Goal: Use online tool/utility: Utilize a website feature to perform a specific function

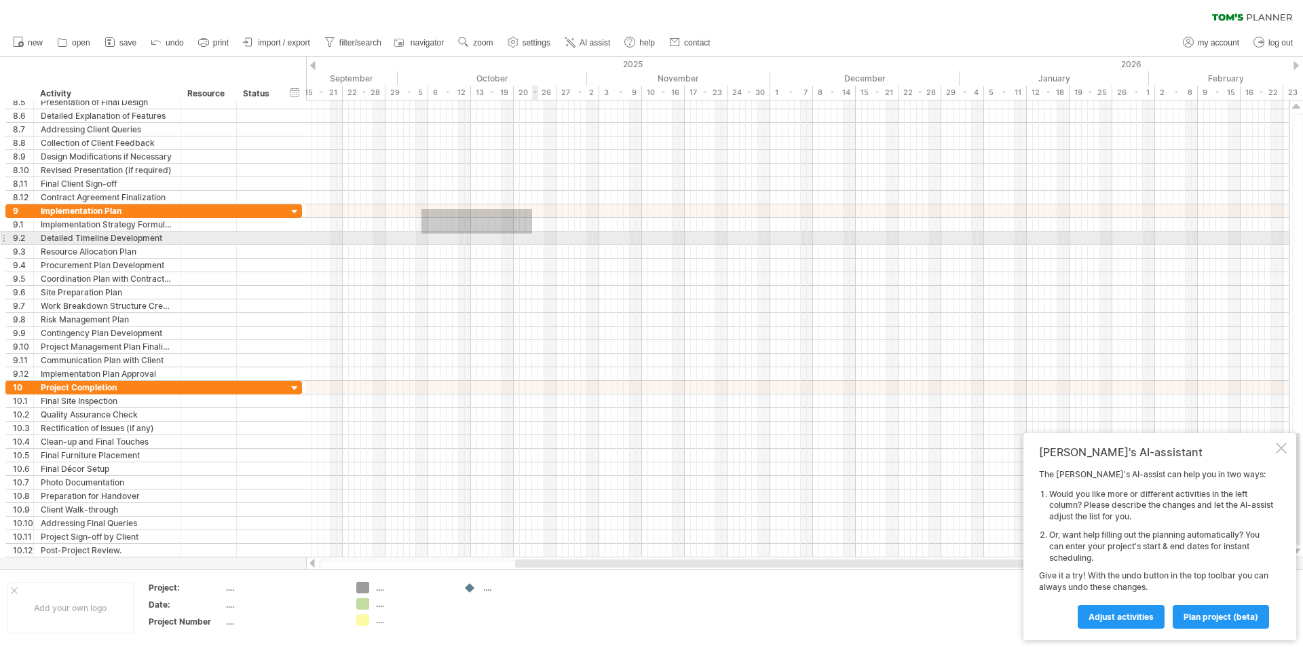
drag, startPoint x: 449, startPoint y: 215, endPoint x: 532, endPoint y: 233, distance: 84.8
click at [532, 233] on div at bounding box center [797, 292] width 983 height 176
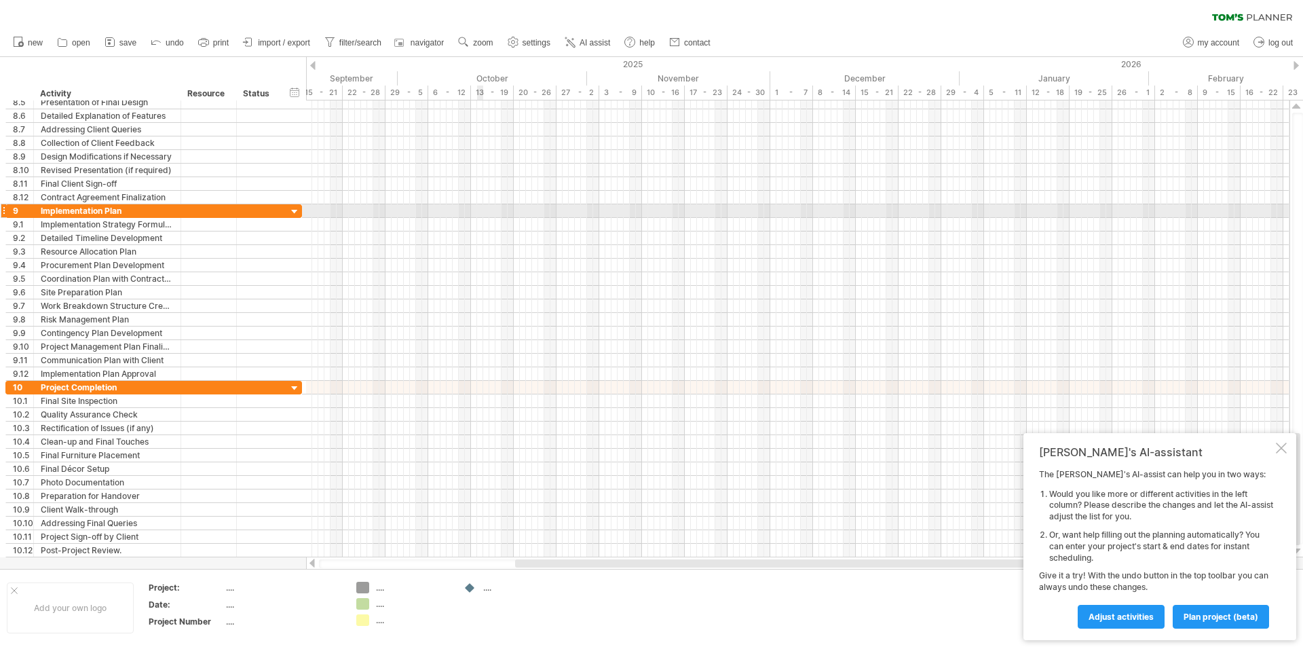
click at [480, 216] on div at bounding box center [797, 211] width 983 height 14
click at [479, 214] on div at bounding box center [797, 211] width 983 height 14
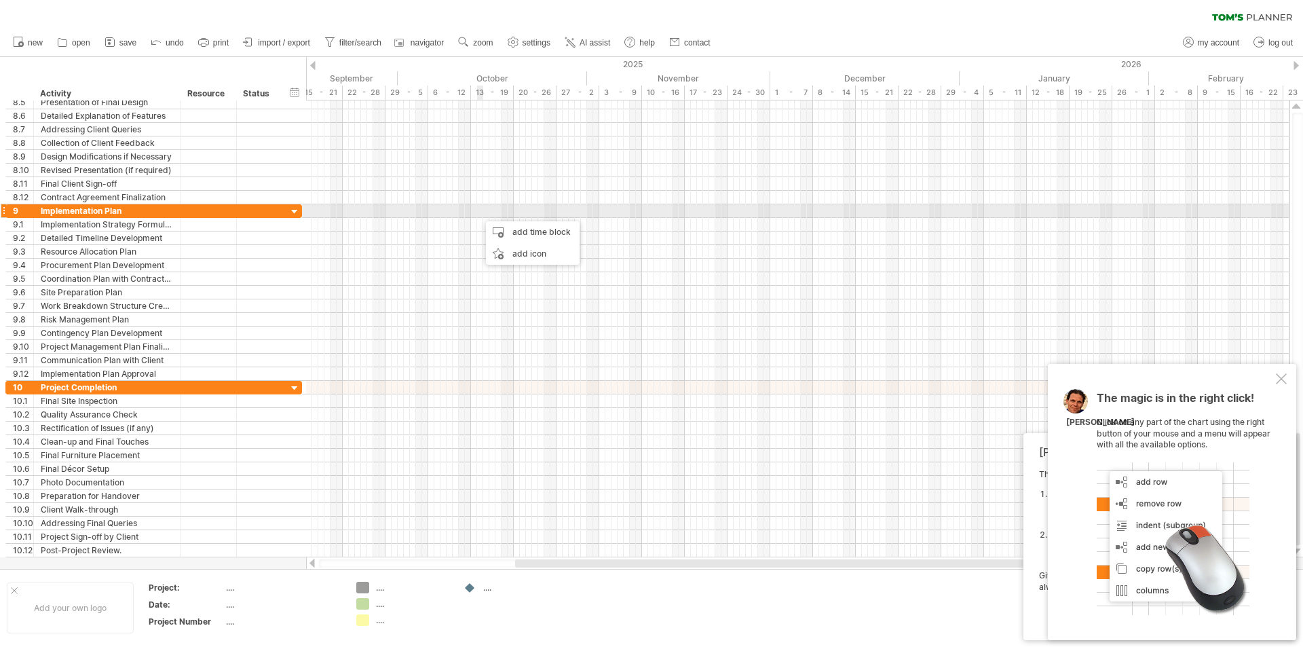
click at [480, 214] on div at bounding box center [797, 211] width 983 height 14
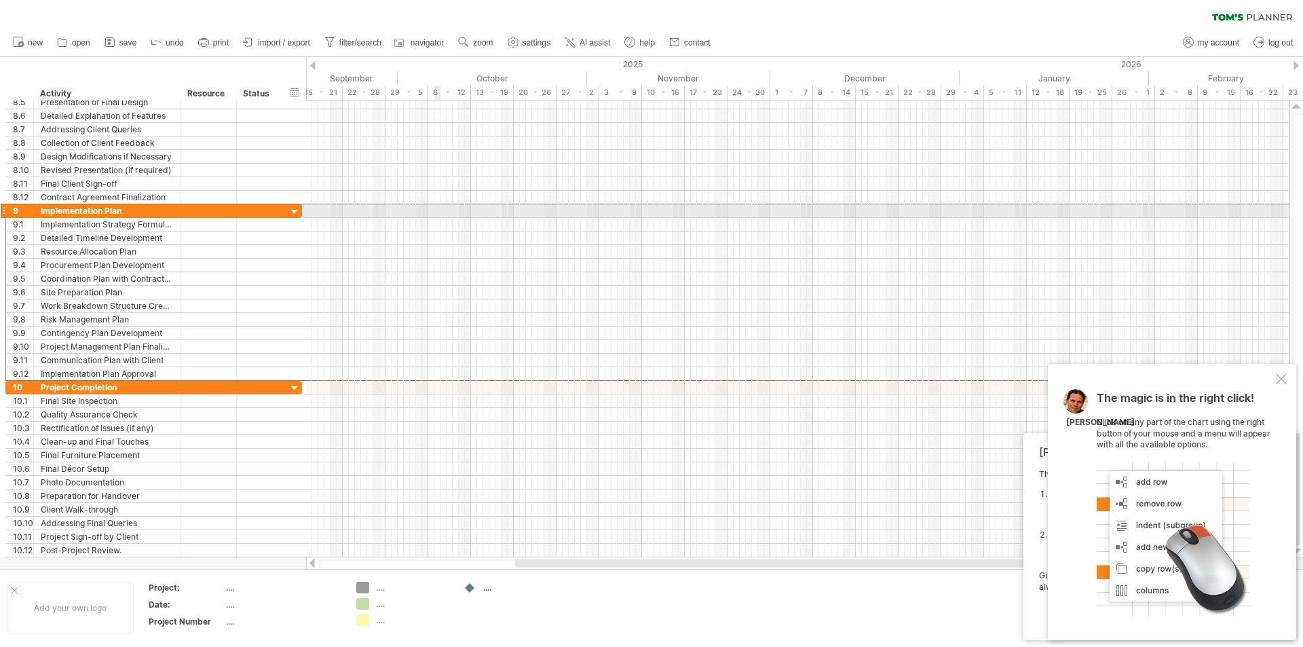
drag, startPoint x: 284, startPoint y: 214, endPoint x: 434, endPoint y: 212, distance: 150.0
click at [434, 212] on div "Trying to reach [DOMAIN_NAME] Connected again... 0% clear filter new 1" at bounding box center [651, 323] width 1303 height 647
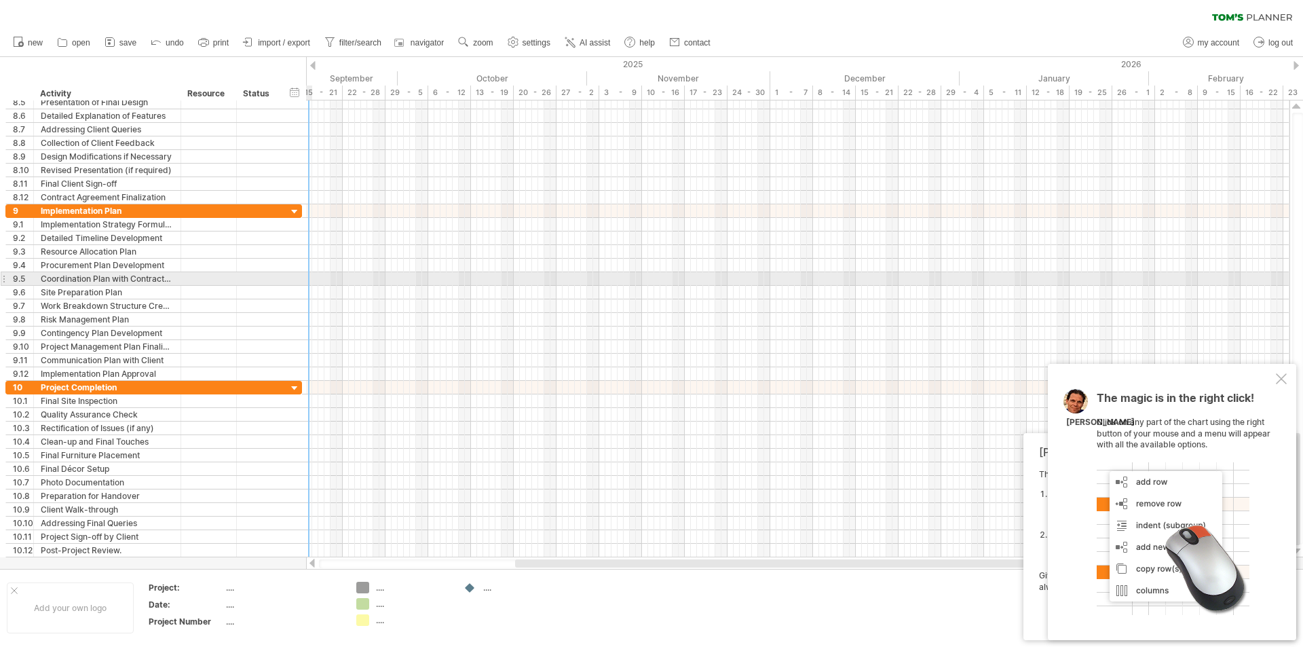
drag, startPoint x: 296, startPoint y: 208, endPoint x: 302, endPoint y: 283, distance: 74.9
click at [302, 283] on div "**********" at bounding box center [153, 292] width 297 height 176
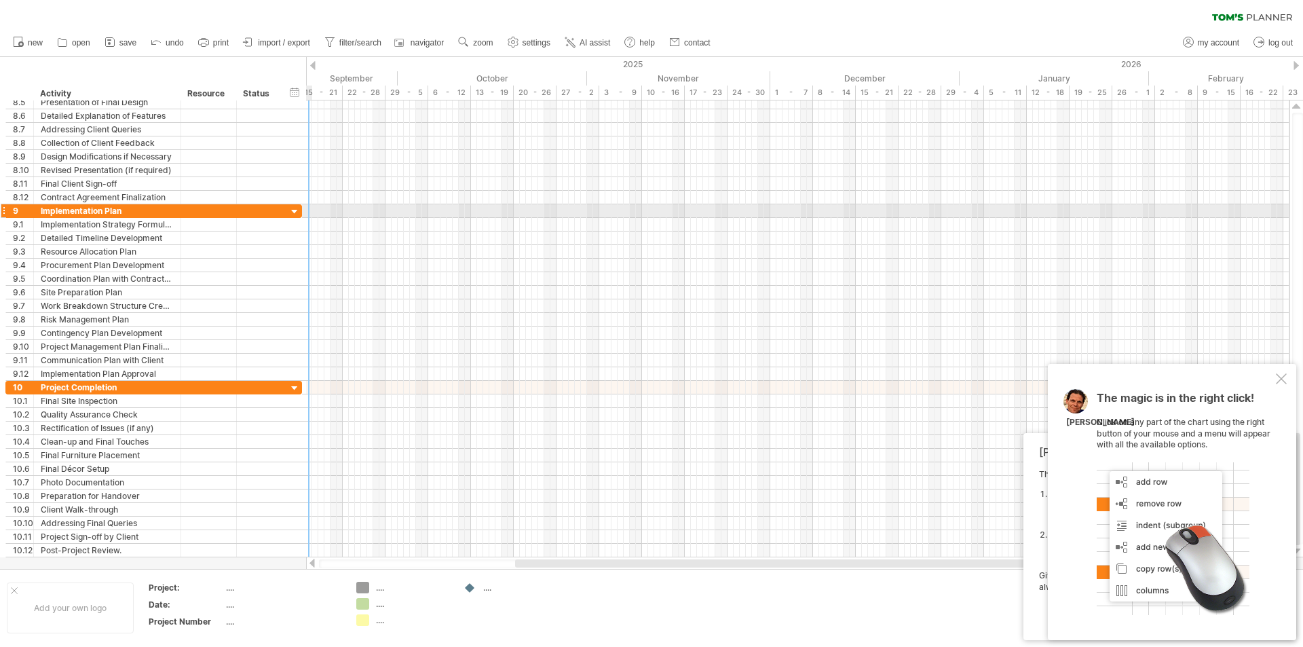
click at [293, 210] on div at bounding box center [294, 212] width 13 height 13
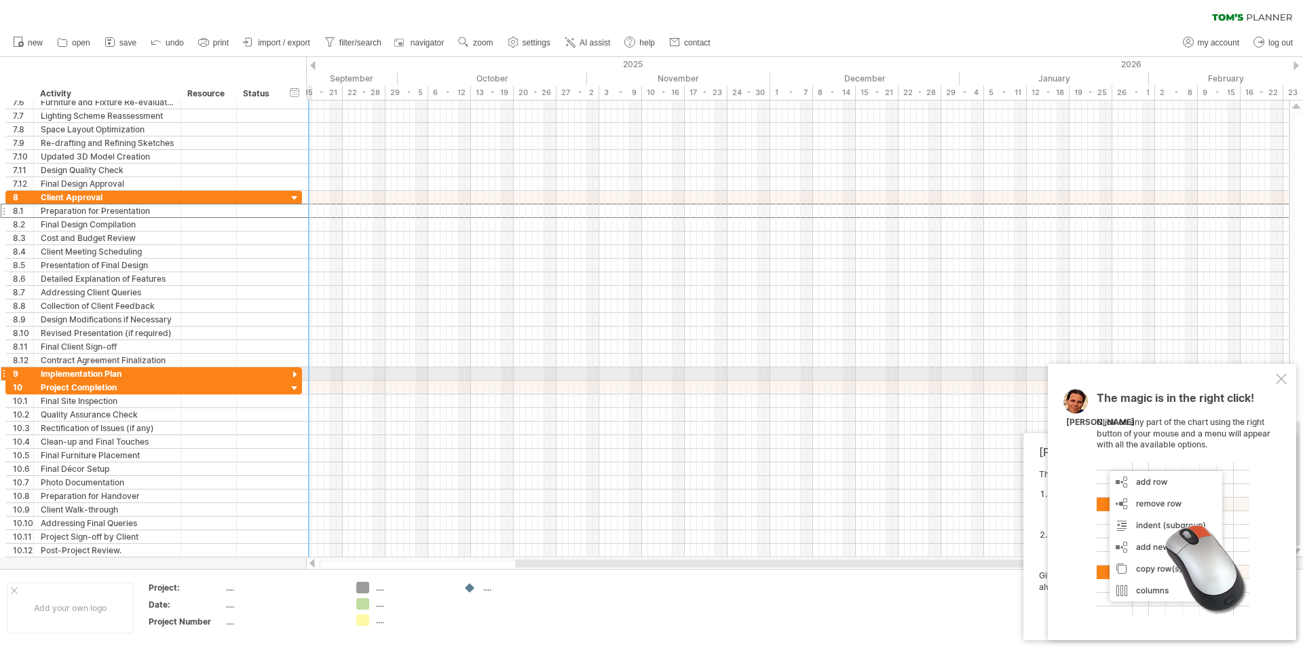
click at [293, 210] on div "**********" at bounding box center [153, 211] width 297 height 14
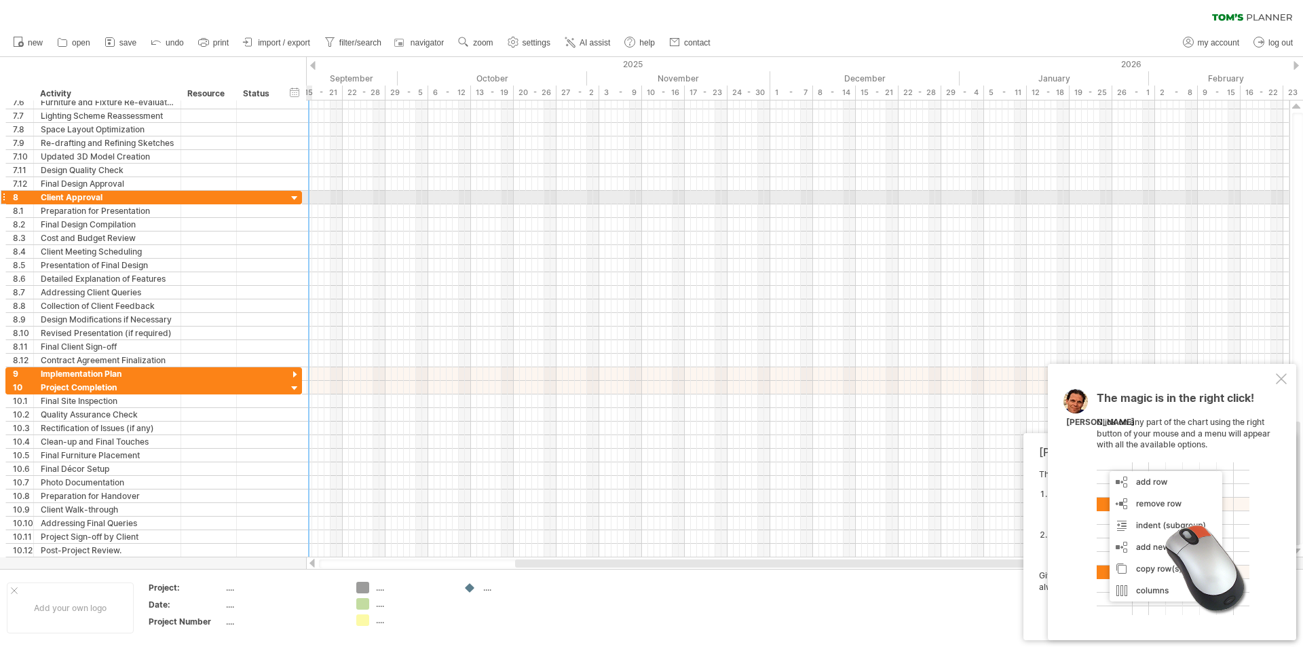
click at [290, 197] on div at bounding box center [294, 198] width 13 height 13
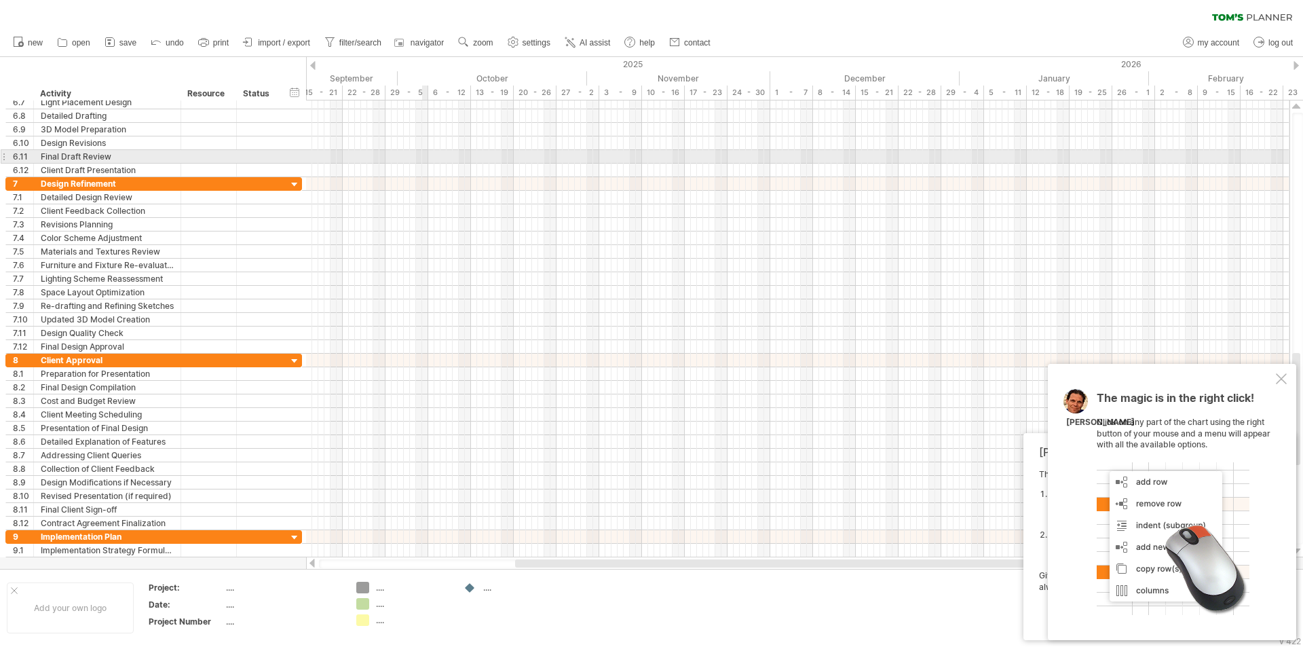
click at [426, 163] on div at bounding box center [797, 157] width 983 height 14
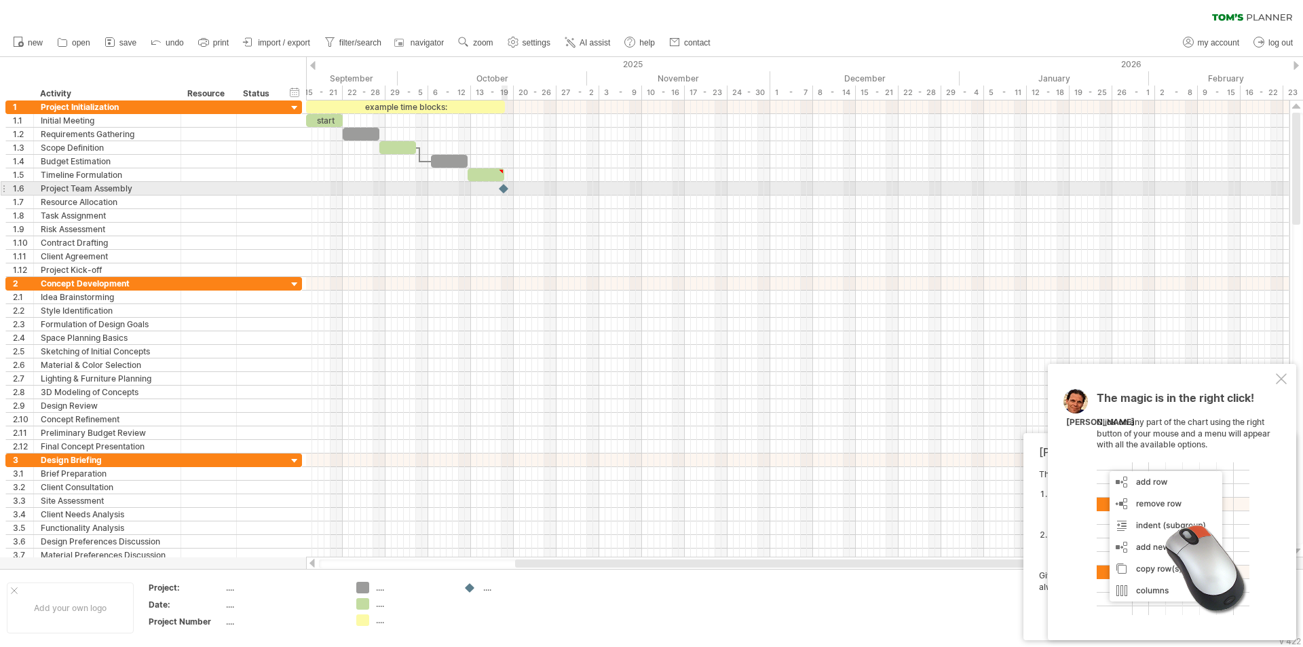
click at [504, 187] on div at bounding box center [504, 188] width 14 height 13
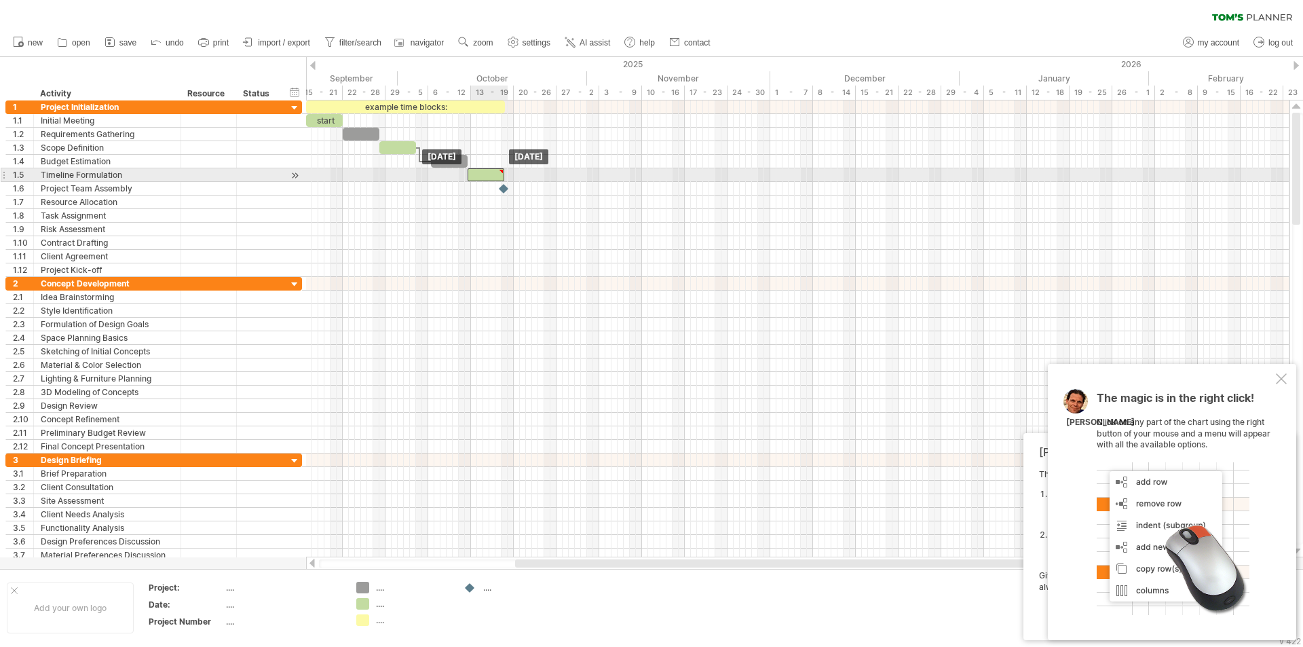
click at [504, 170] on div at bounding box center [486, 174] width 37 height 13
type textarea "**********"
click at [481, 172] on div at bounding box center [483, 174] width 37 height 13
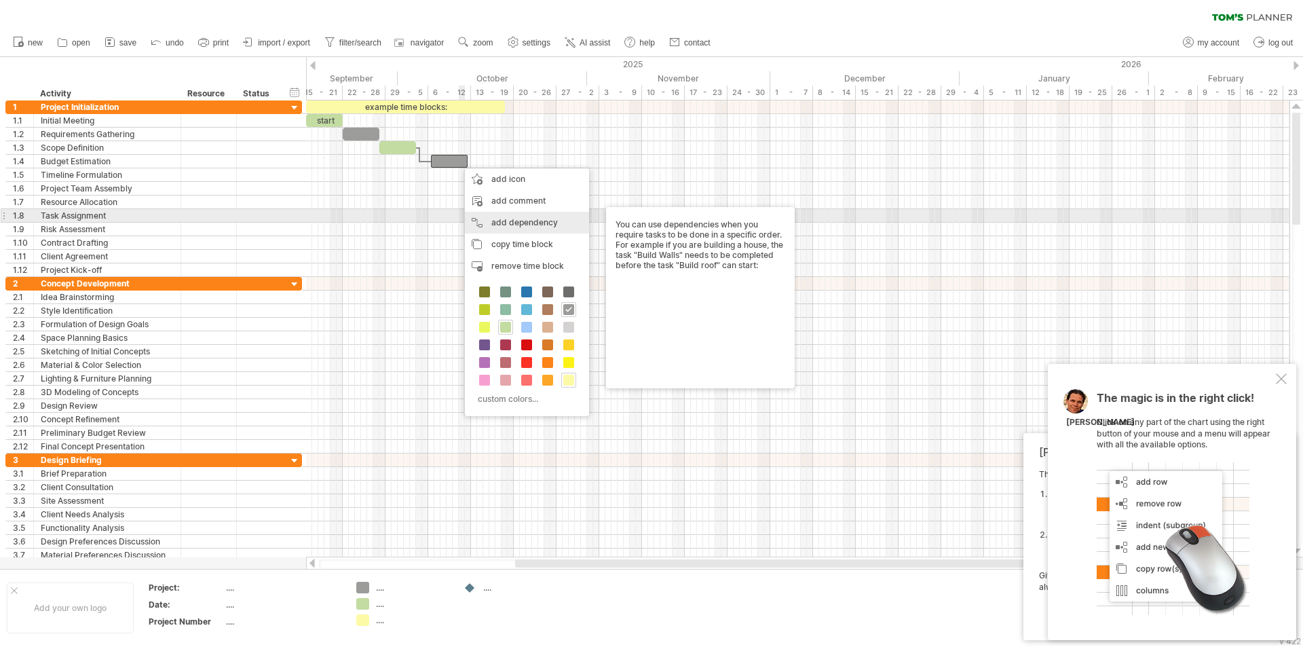
click at [496, 217] on div "add dependency You can use dependencies when you require tasks to be done in a …" at bounding box center [527, 223] width 124 height 22
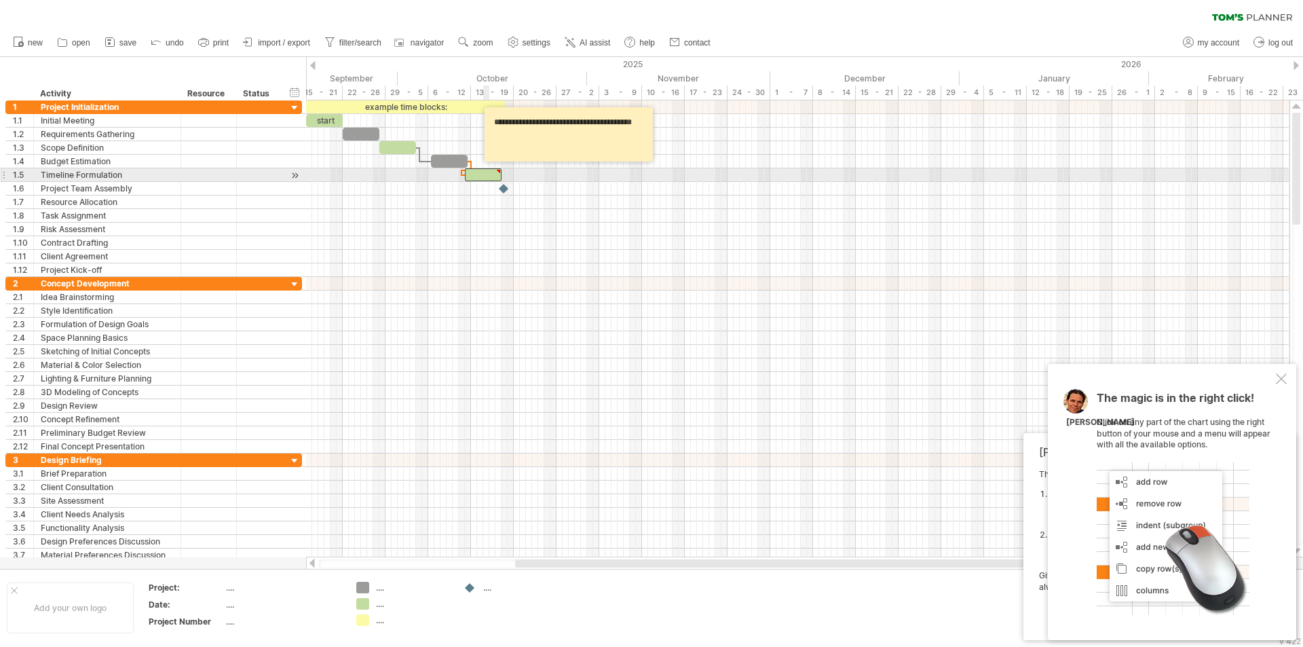
click at [486, 174] on div at bounding box center [483, 174] width 37 height 13
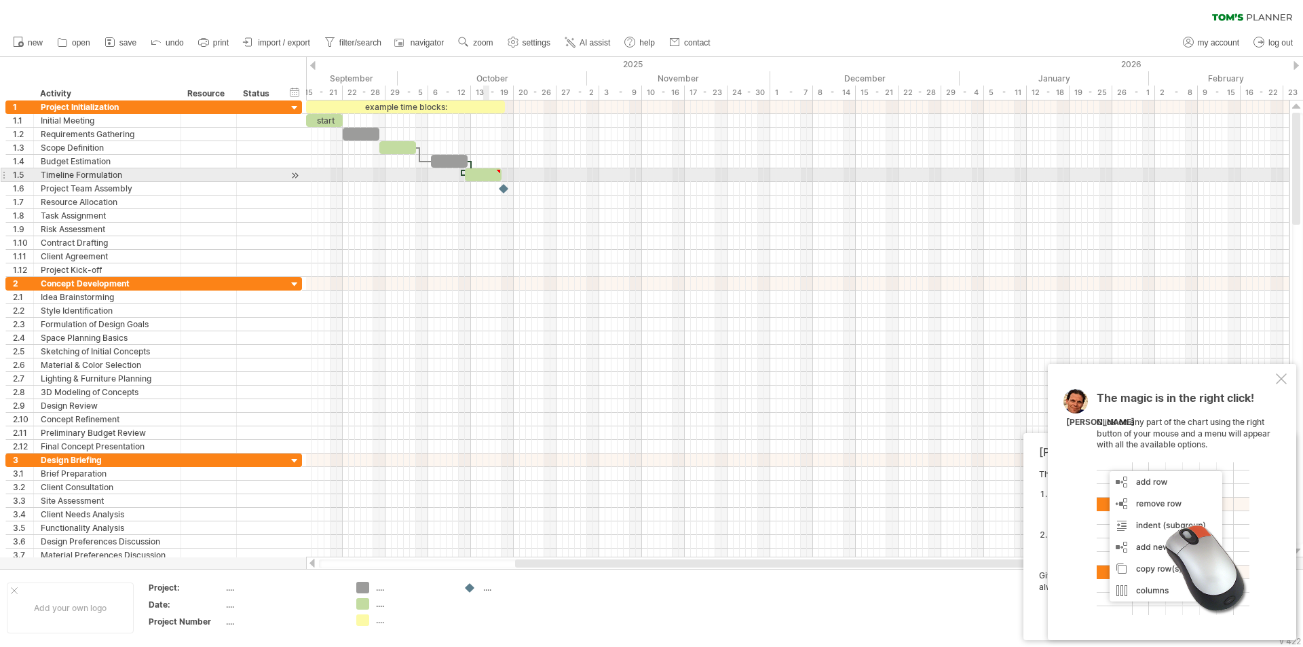
click at [485, 174] on div at bounding box center [483, 174] width 37 height 13
drag, startPoint x: 485, startPoint y: 174, endPoint x: 512, endPoint y: 180, distance: 27.7
click at [512, 180] on div at bounding box center [510, 174] width 37 height 13
drag, startPoint x: 533, startPoint y: 178, endPoint x: 601, endPoint y: 177, distance: 68.6
click at [601, 177] on div at bounding box center [797, 175] width 983 height 14
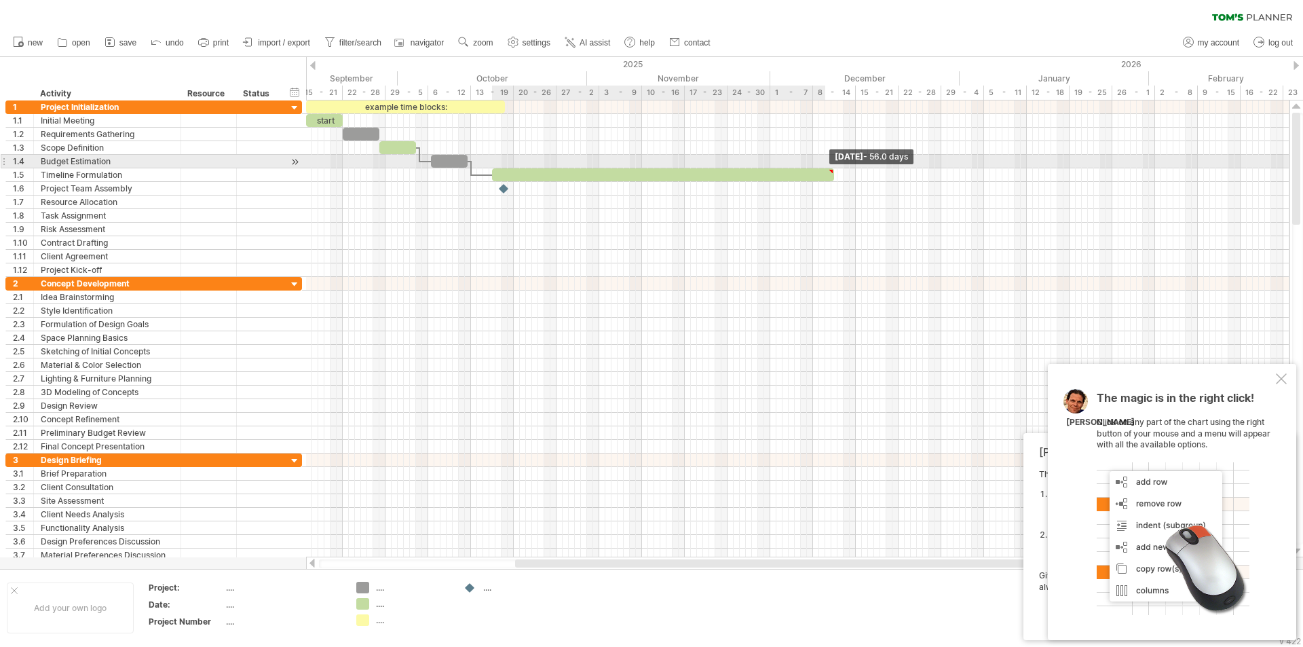
drag, startPoint x: 527, startPoint y: 177, endPoint x: 836, endPoint y: 162, distance: 309.2
click at [836, 162] on div "example time blocks: start [DATE] - 56.0 days [DATE]" at bounding box center [797, 328] width 983 height 457
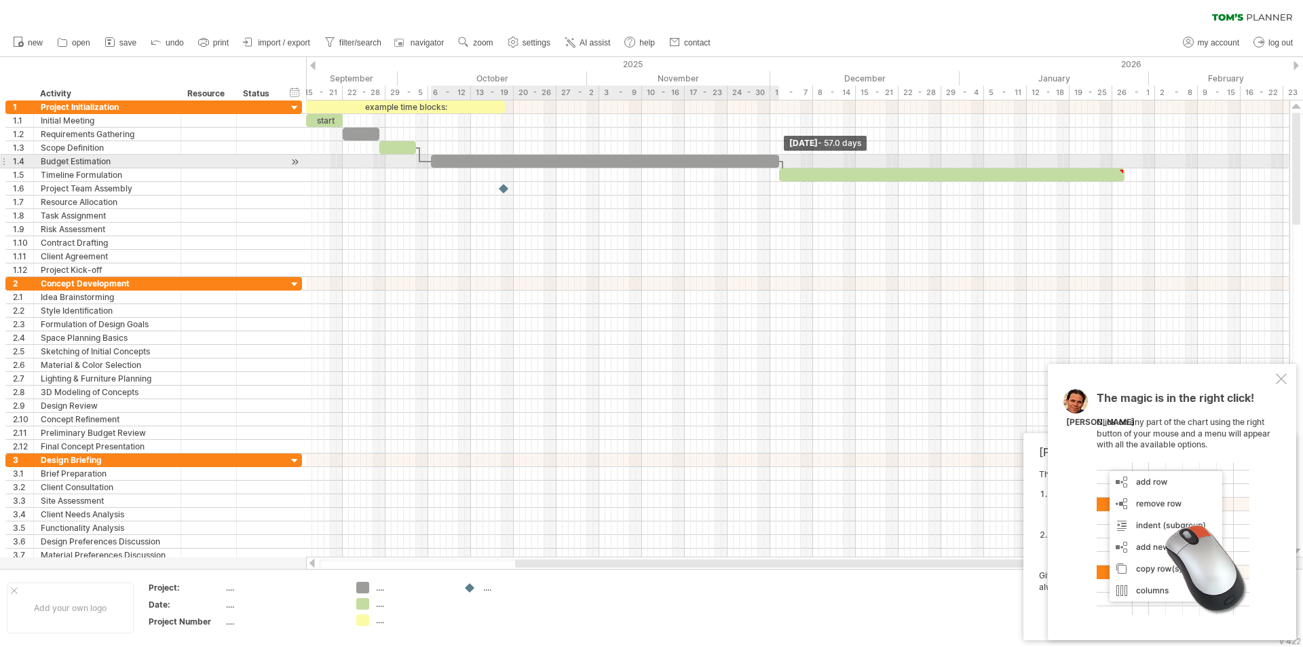
drag, startPoint x: 470, startPoint y: 157, endPoint x: 783, endPoint y: 159, distance: 312.9
click at [783, 159] on div "example time blocks: start [DATE] - 57.0 days [DATE]" at bounding box center [797, 328] width 983 height 457
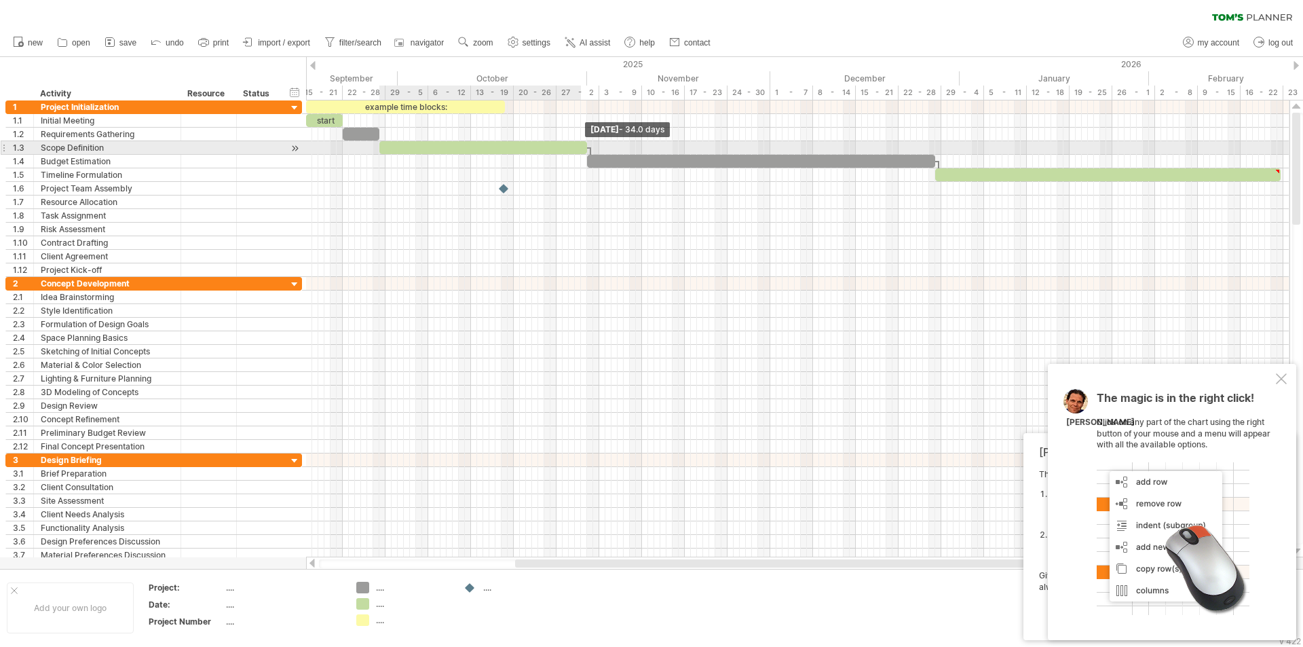
drag, startPoint x: 416, startPoint y: 145, endPoint x: 590, endPoint y: 144, distance: 173.7
click at [590, 144] on span at bounding box center [586, 147] width 5 height 13
click at [396, 146] on div at bounding box center [484, 147] width 211 height 13
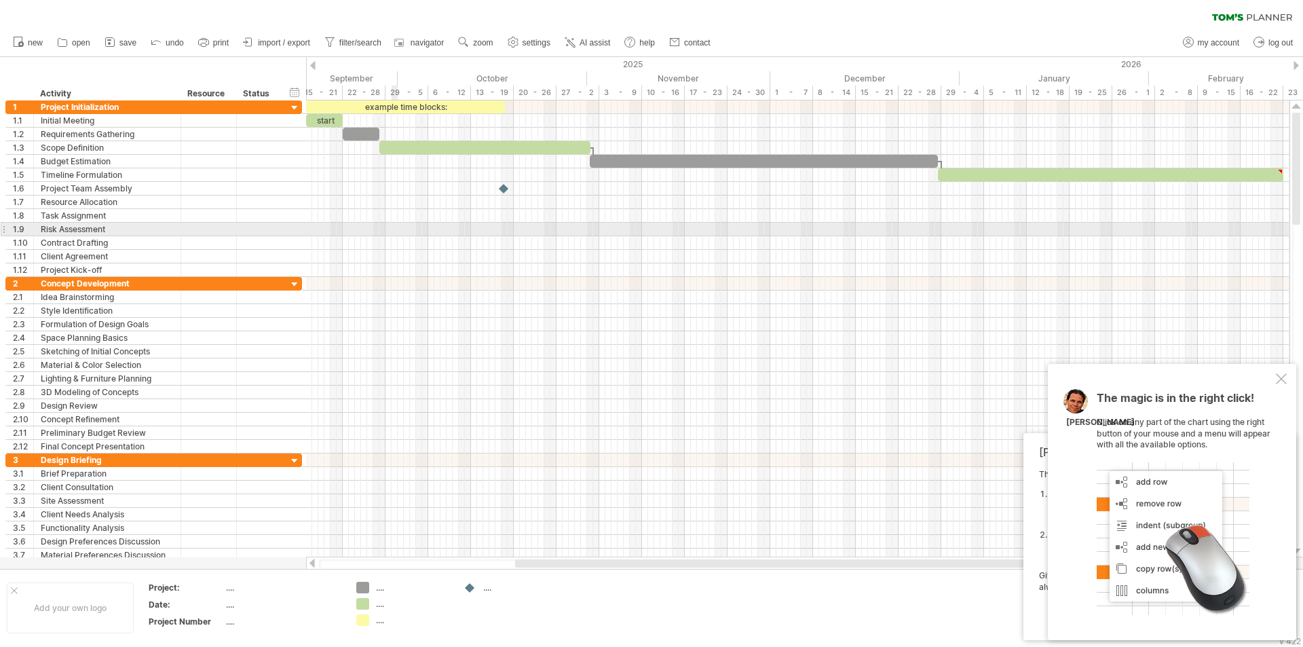
click at [394, 230] on div at bounding box center [797, 230] width 983 height 14
click at [390, 220] on div at bounding box center [797, 216] width 983 height 14
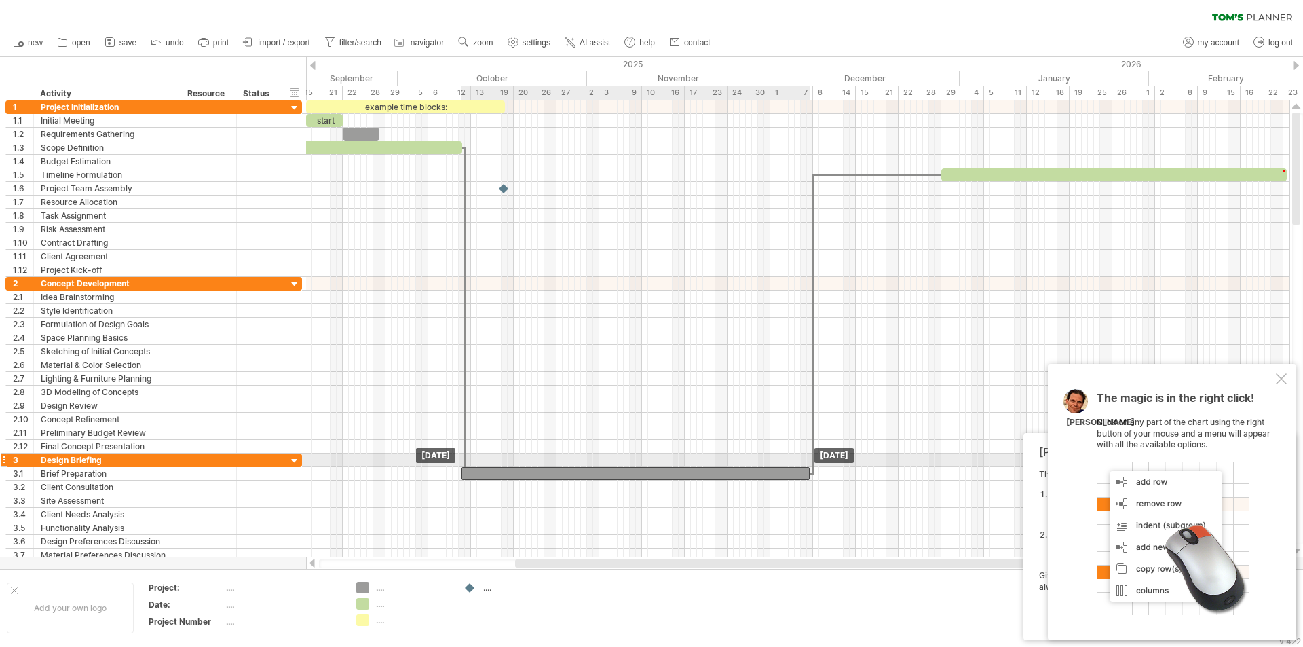
drag, startPoint x: 608, startPoint y: 155, endPoint x: 480, endPoint y: 466, distance: 335.6
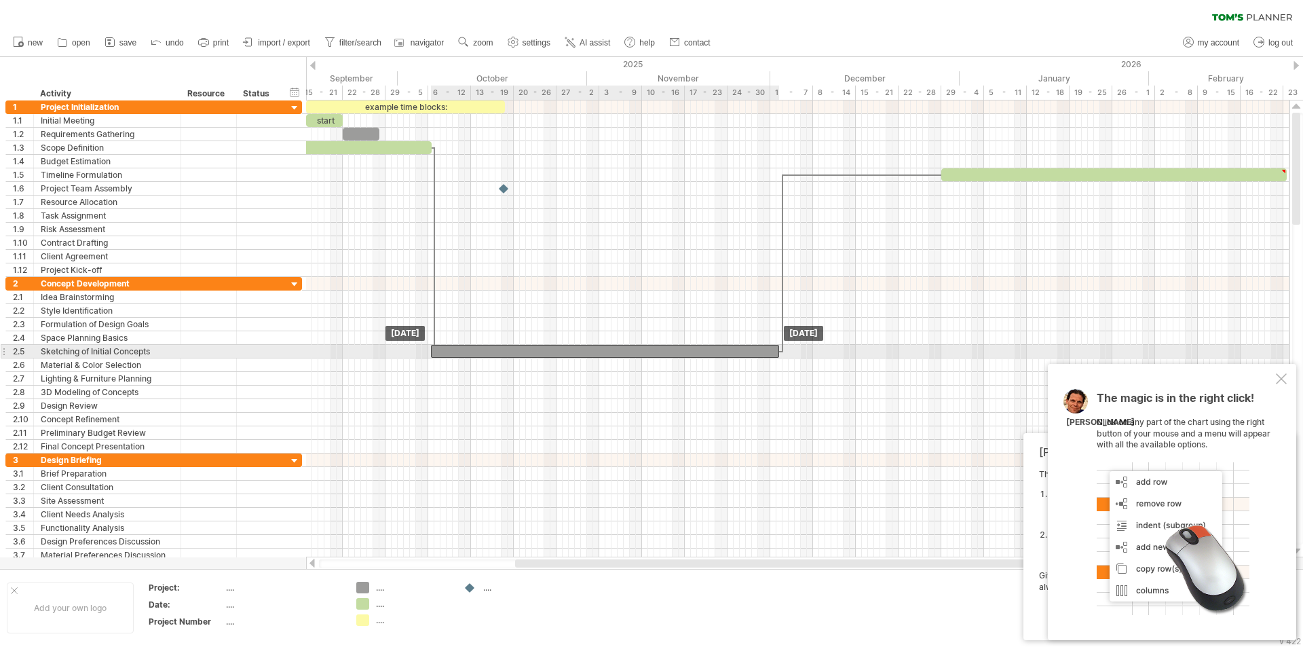
drag, startPoint x: 514, startPoint y: 472, endPoint x: 485, endPoint y: 349, distance: 126.9
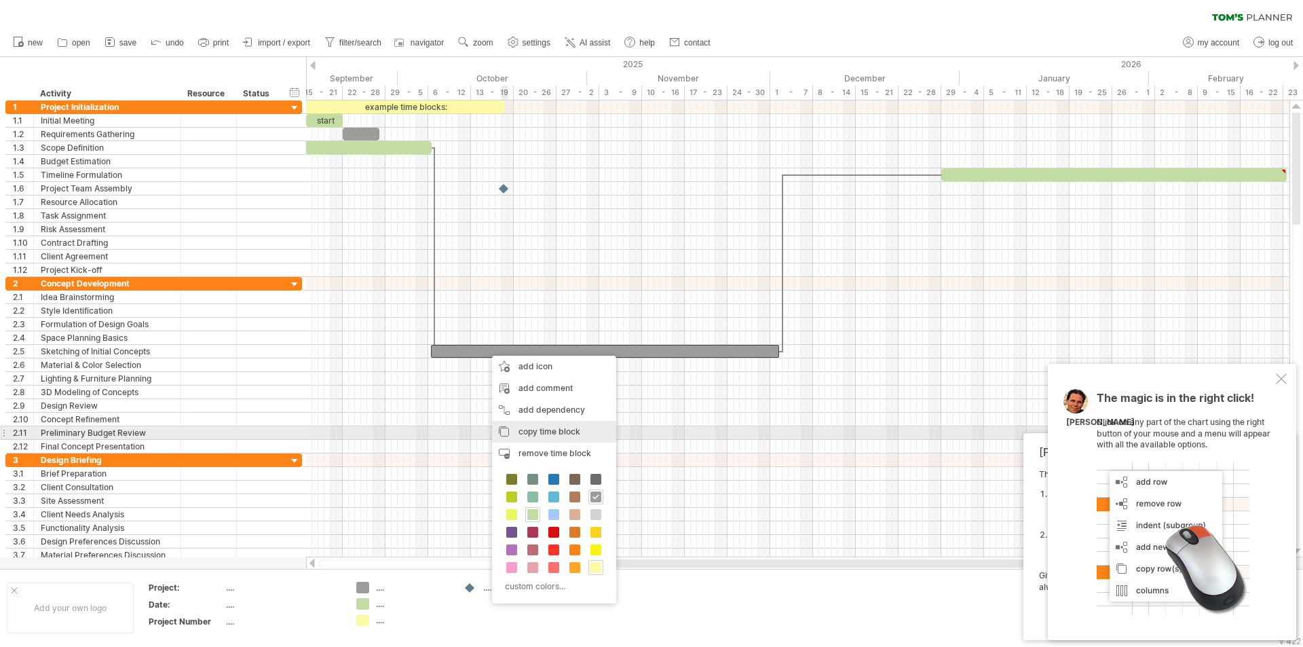
click at [544, 431] on span "copy time block" at bounding box center [550, 431] width 62 height 10
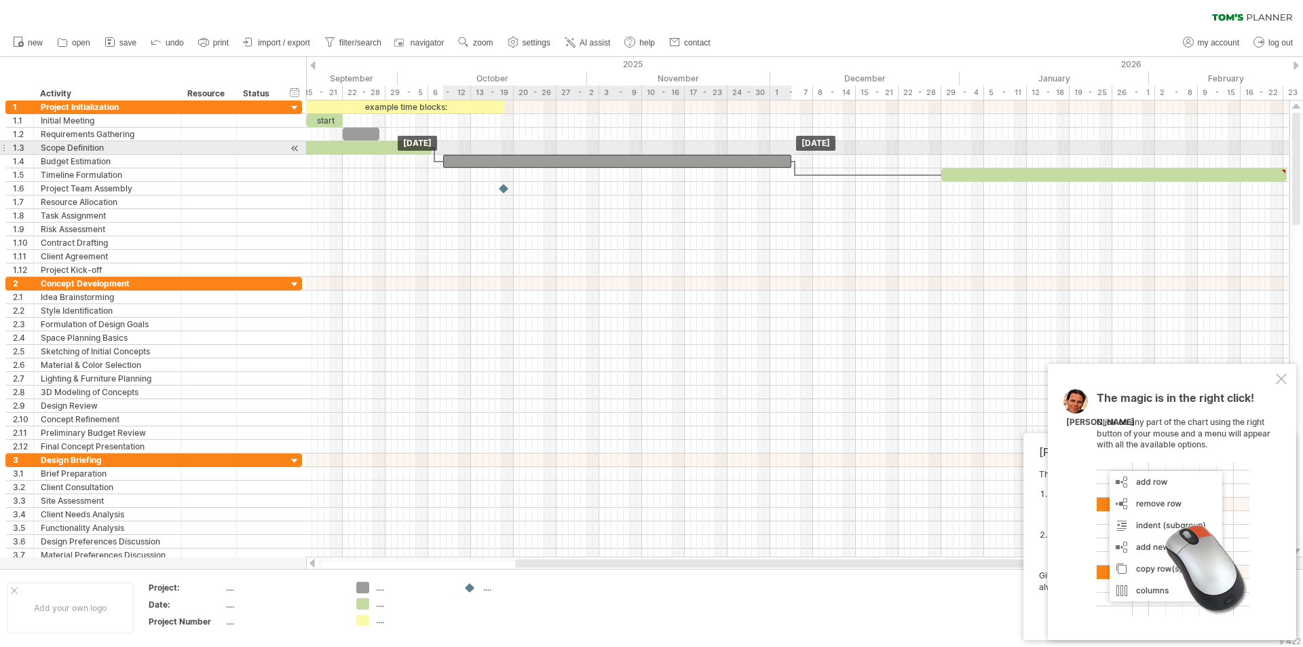
drag, startPoint x: 531, startPoint y: 345, endPoint x: 544, endPoint y: 154, distance: 191.2
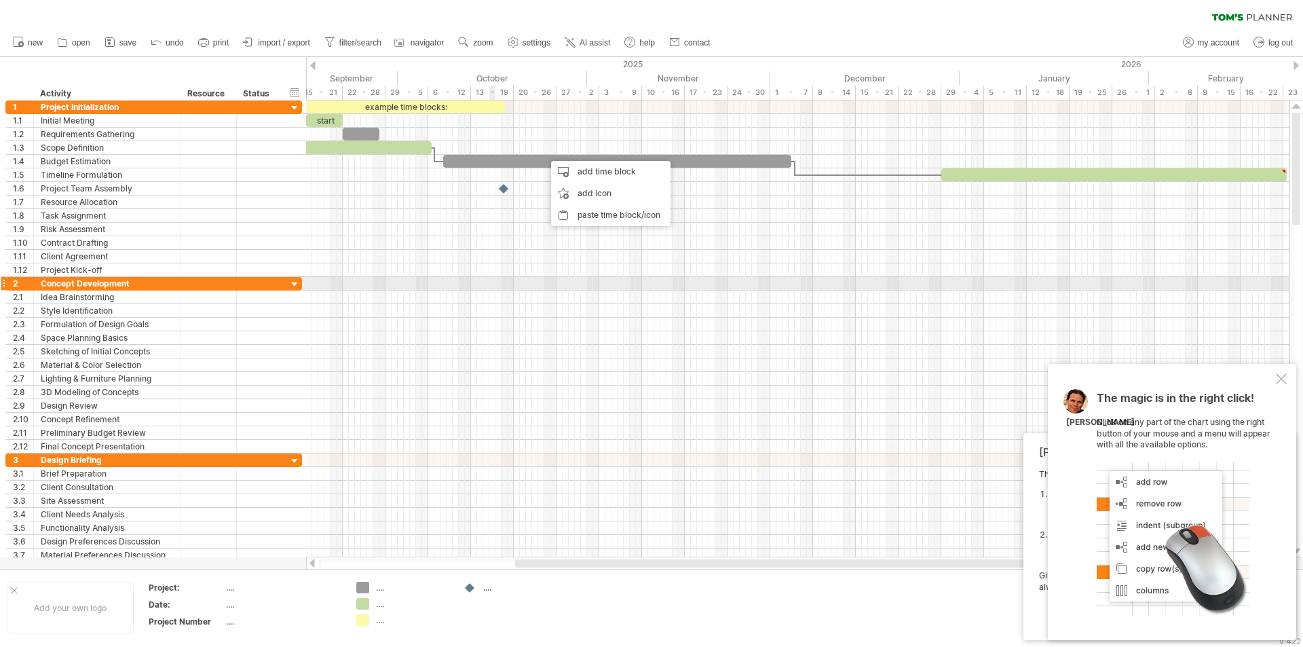
click at [491, 286] on div at bounding box center [797, 284] width 983 height 14
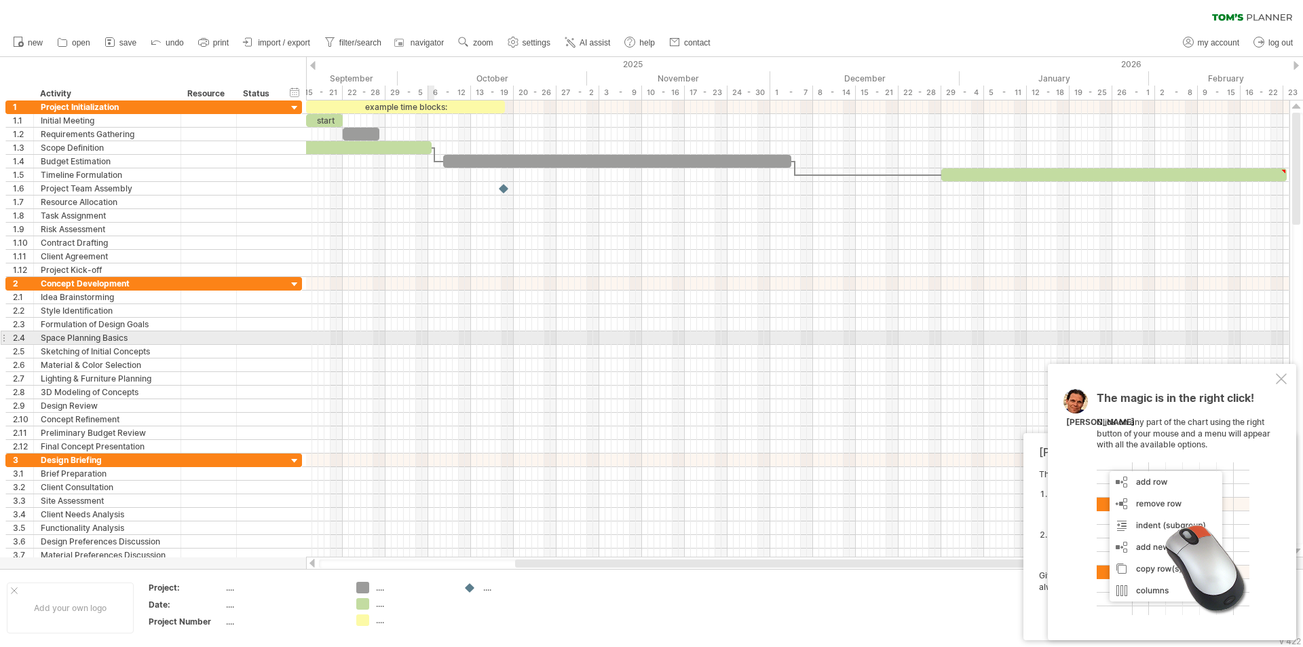
click at [434, 343] on div at bounding box center [797, 338] width 983 height 14
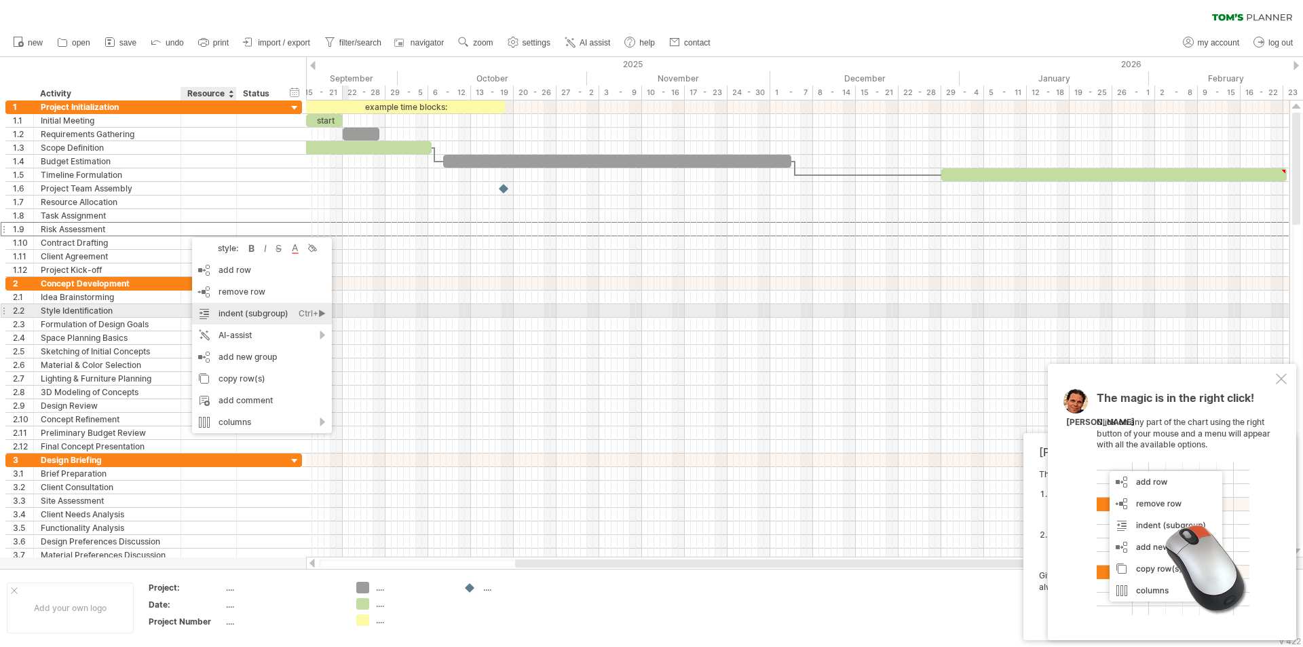
click at [236, 318] on div "indent (subgroup) Ctrl+► Cmd+►" at bounding box center [262, 314] width 140 height 22
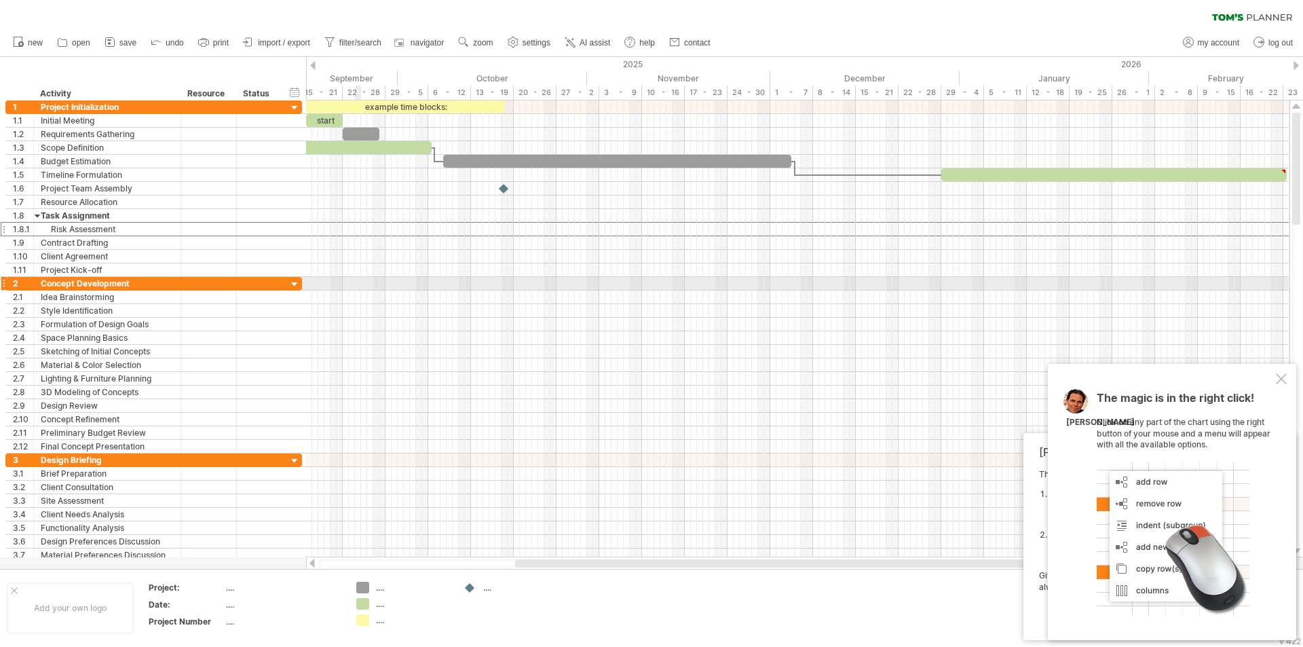
click at [358, 278] on div at bounding box center [797, 284] width 983 height 14
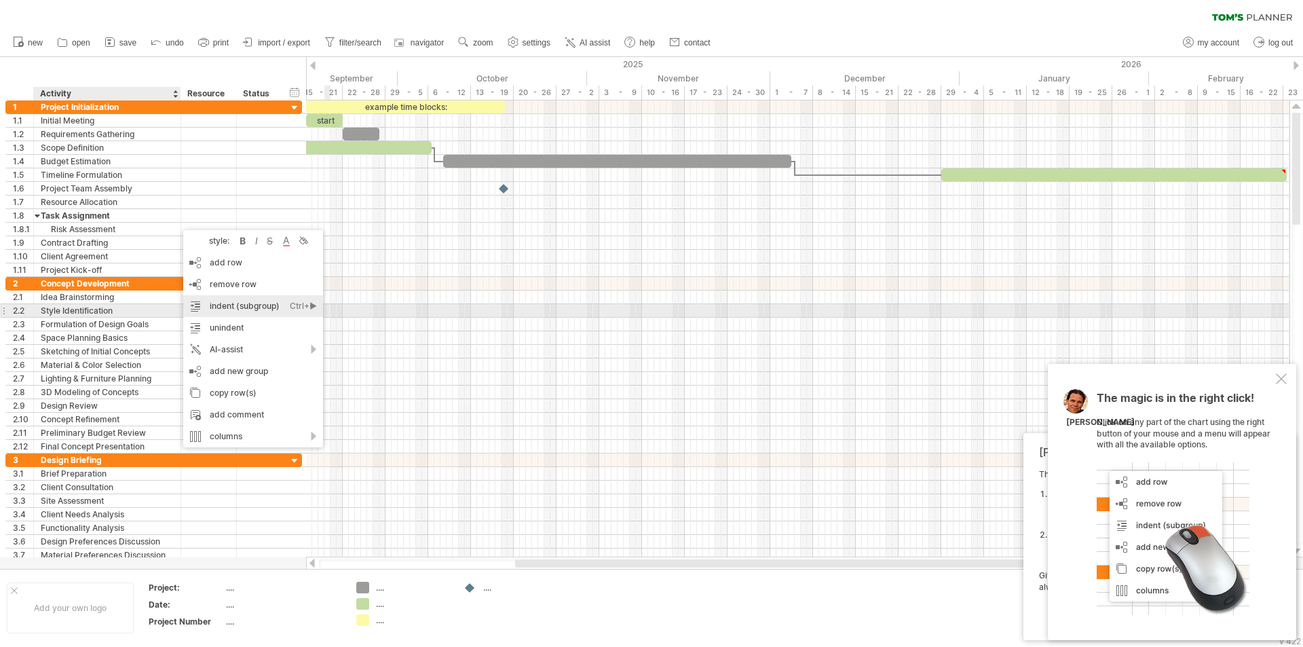
click at [239, 307] on div "indent (subgroup) Ctrl+► Cmd+►" at bounding box center [253, 306] width 140 height 22
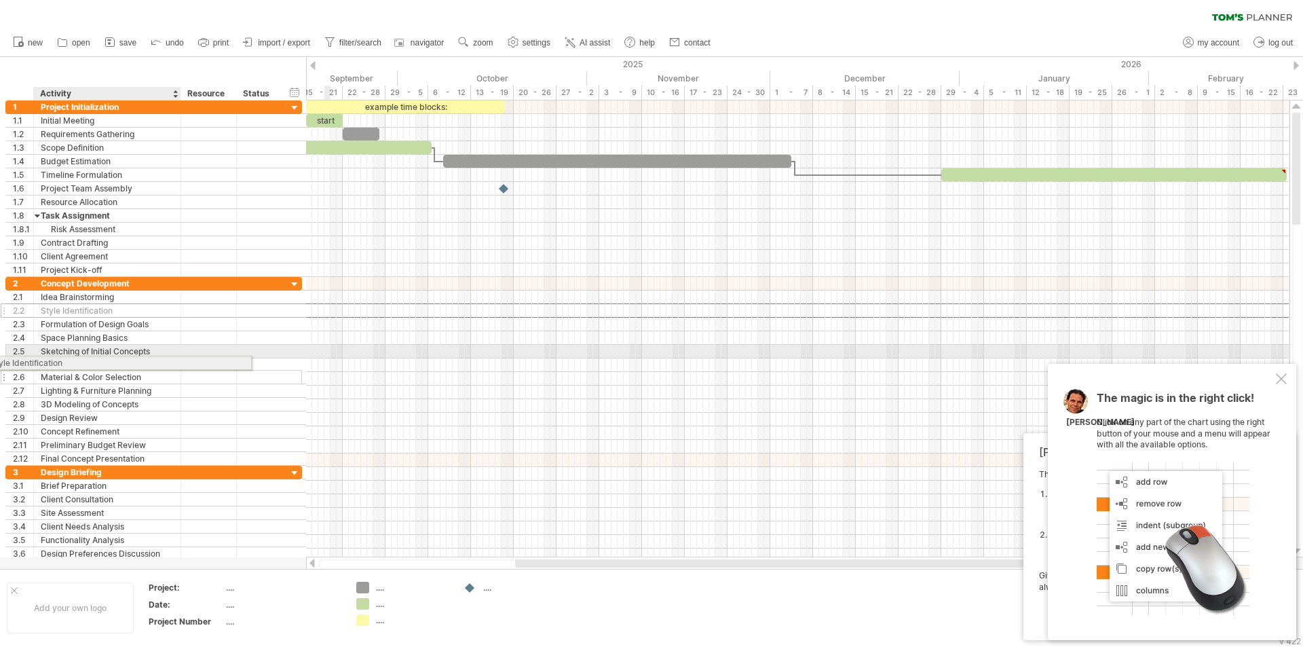
drag, startPoint x: 239, startPoint y: 307, endPoint x: 176, endPoint y: 360, distance: 82.3
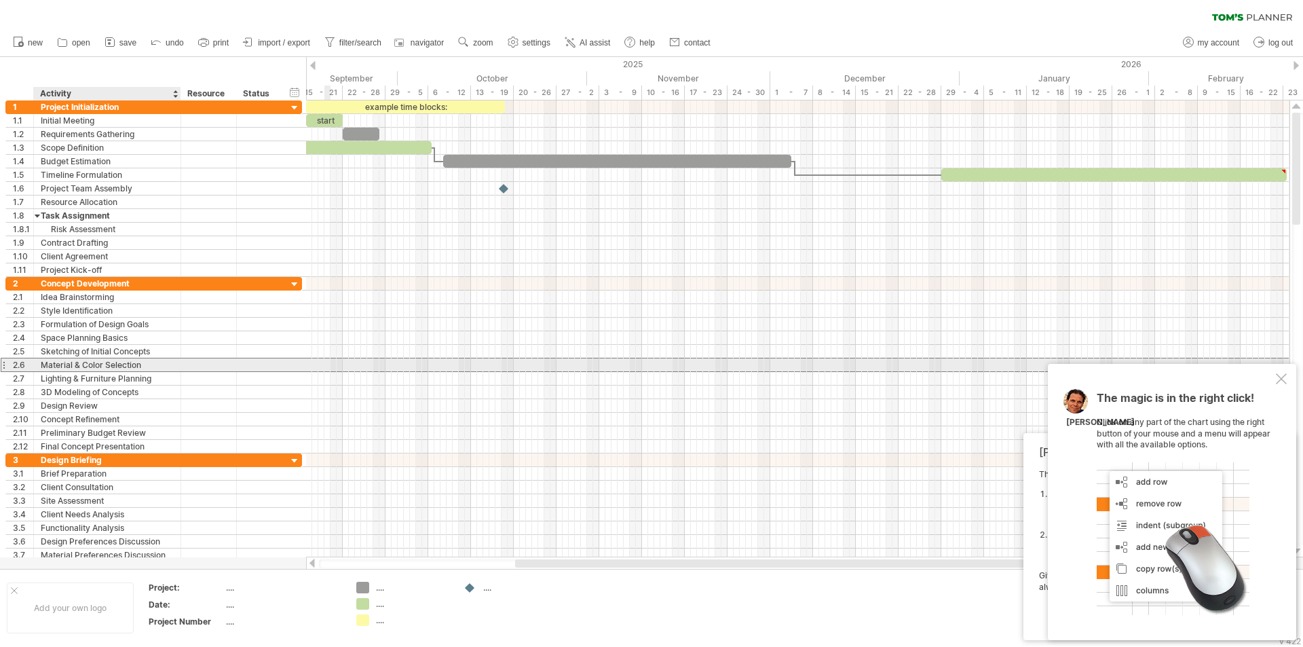
click at [69, 365] on div "Material & Color Selection" at bounding box center [107, 364] width 133 height 13
